Goal: Task Accomplishment & Management: Manage account settings

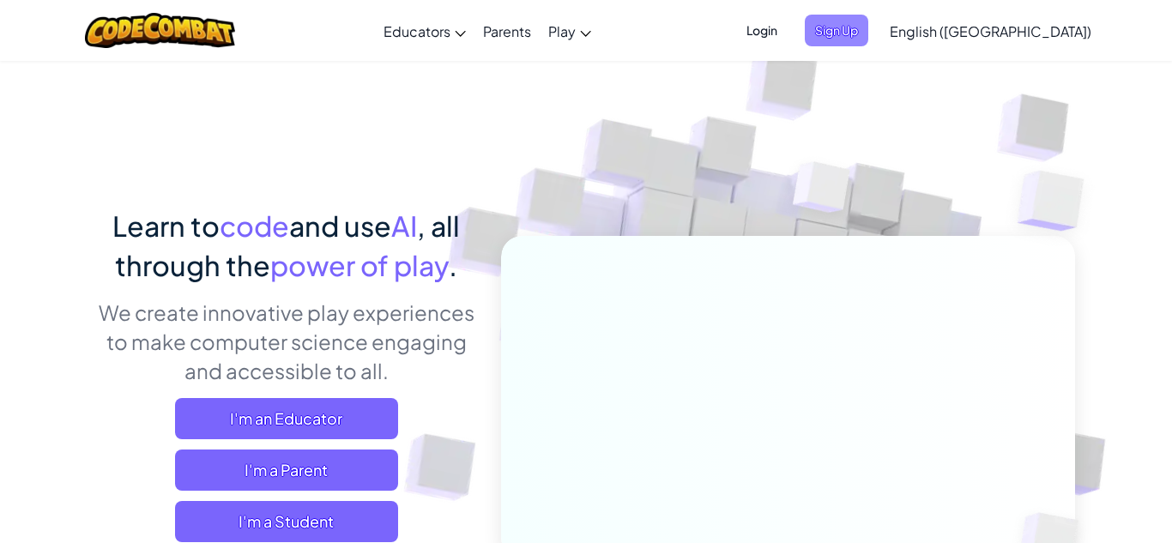
click at [868, 27] on span "Sign Up" at bounding box center [836, 31] width 63 height 32
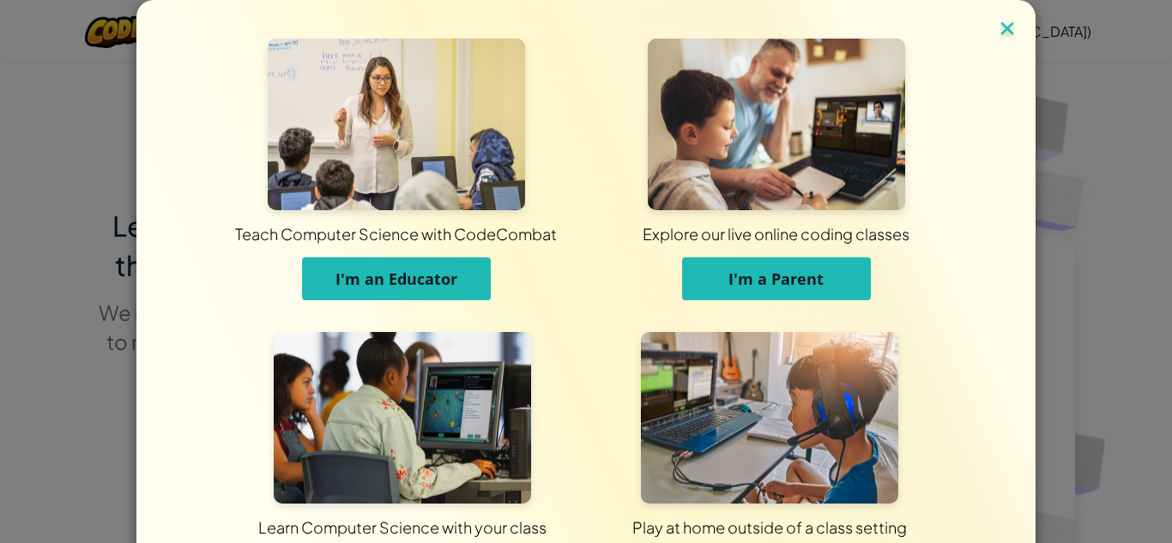
click at [1006, 23] on img at bounding box center [1007, 30] width 22 height 26
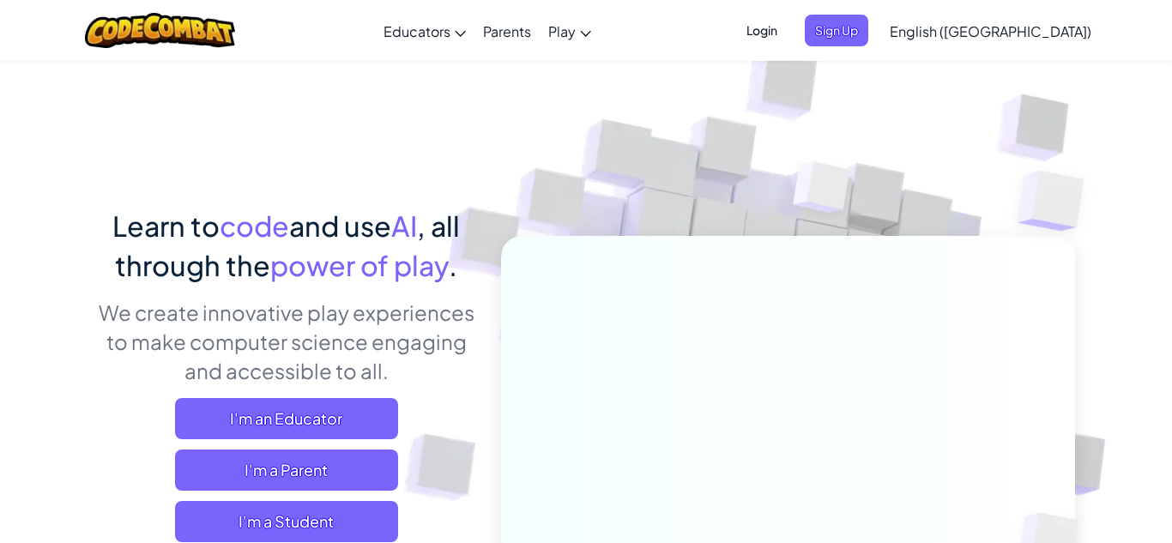
click at [788, 30] on span "Login" at bounding box center [761, 31] width 51 height 32
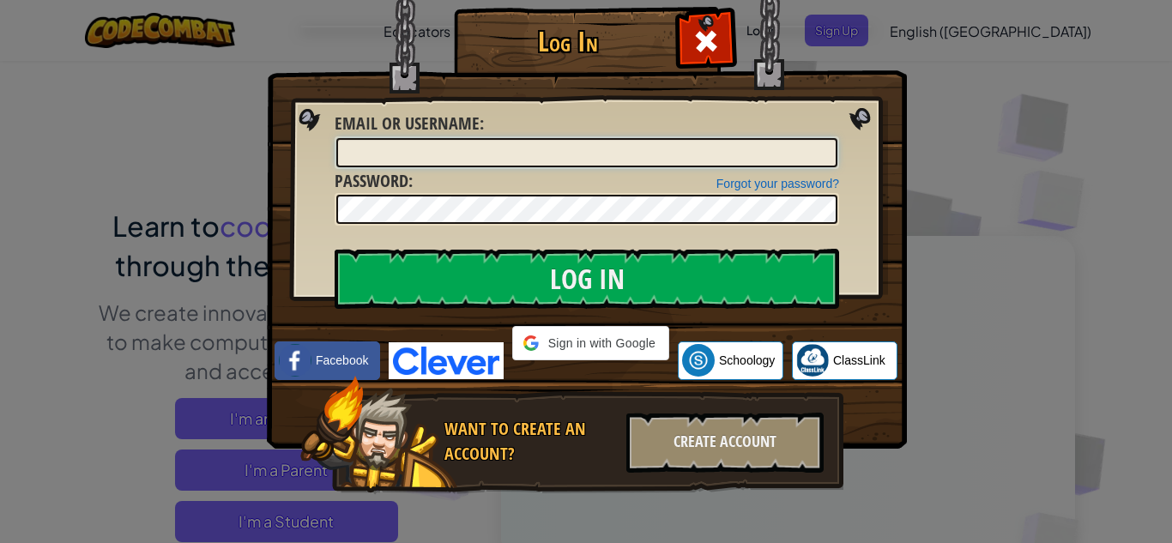
type input "[EMAIL_ADDRESS][PERSON_NAME][DOMAIN_NAME]"
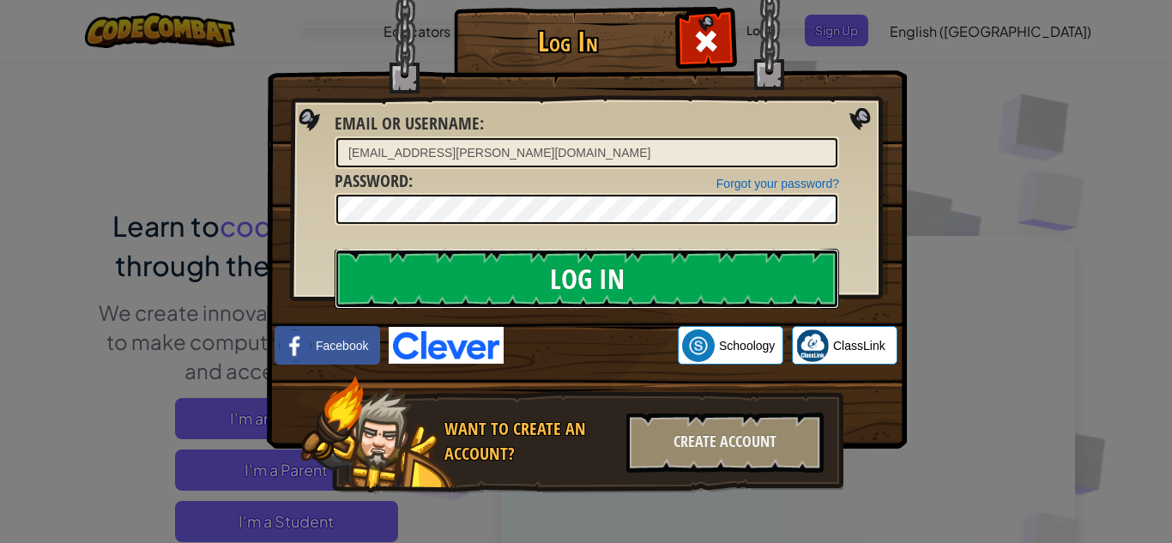
click at [541, 286] on input "Log In" at bounding box center [587, 279] width 504 height 60
